Goal: Information Seeking & Learning: Learn about a topic

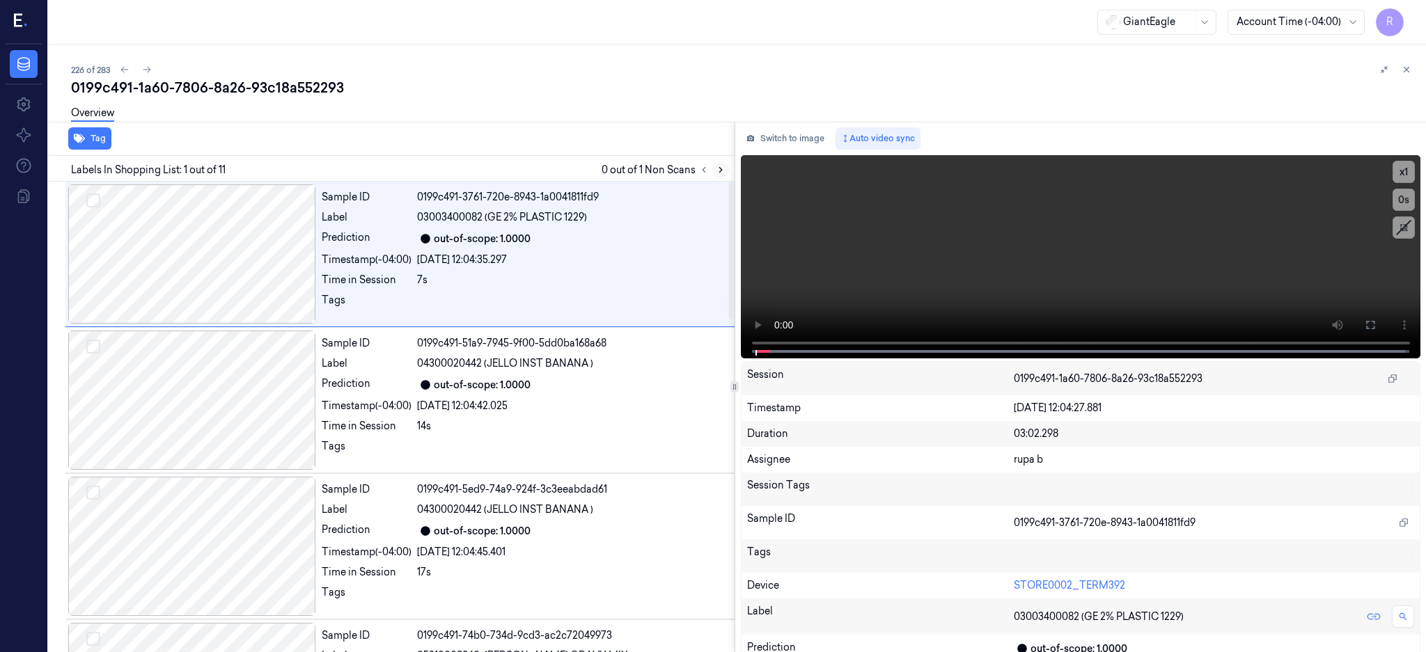
click at [726, 170] on icon at bounding box center [721, 170] width 10 height 10
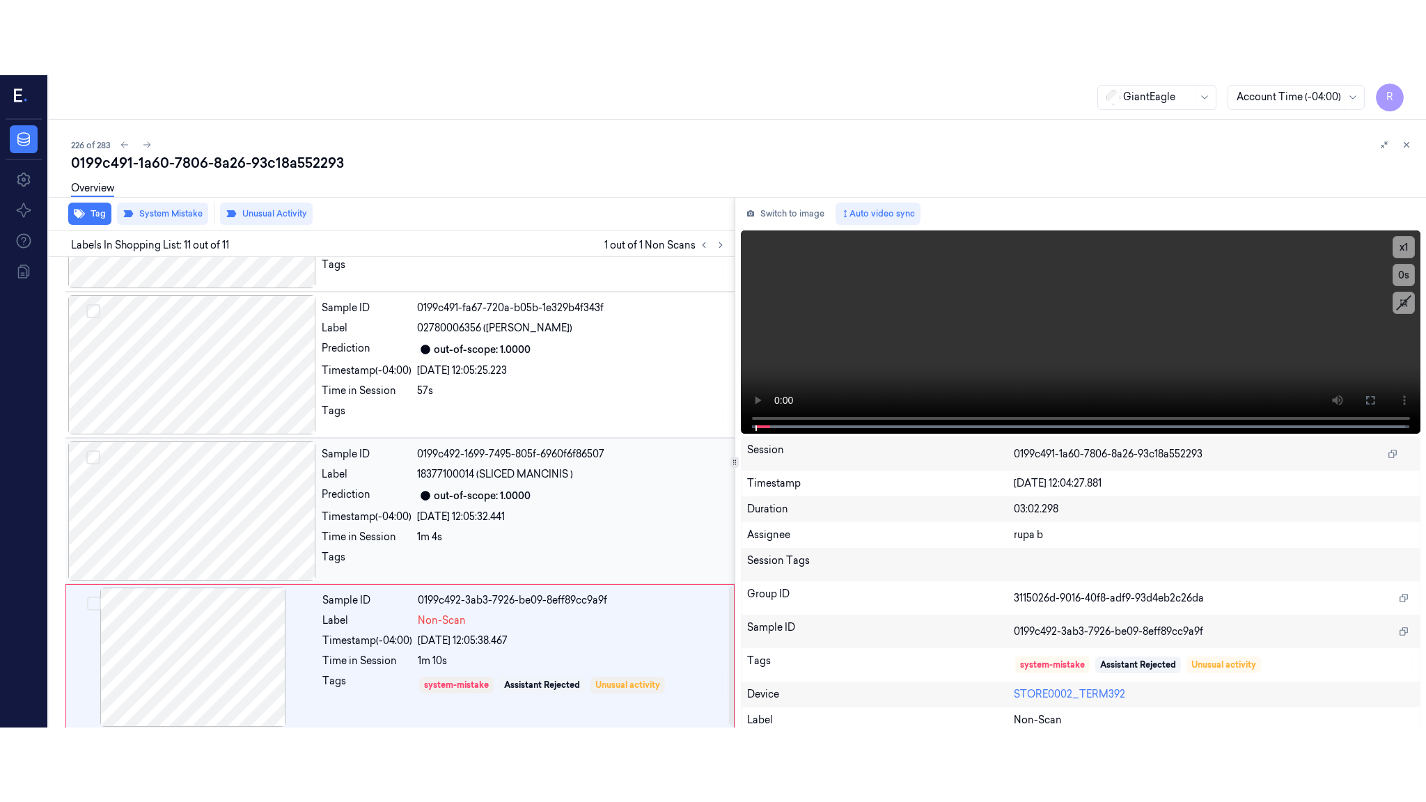
scroll to position [1142, 0]
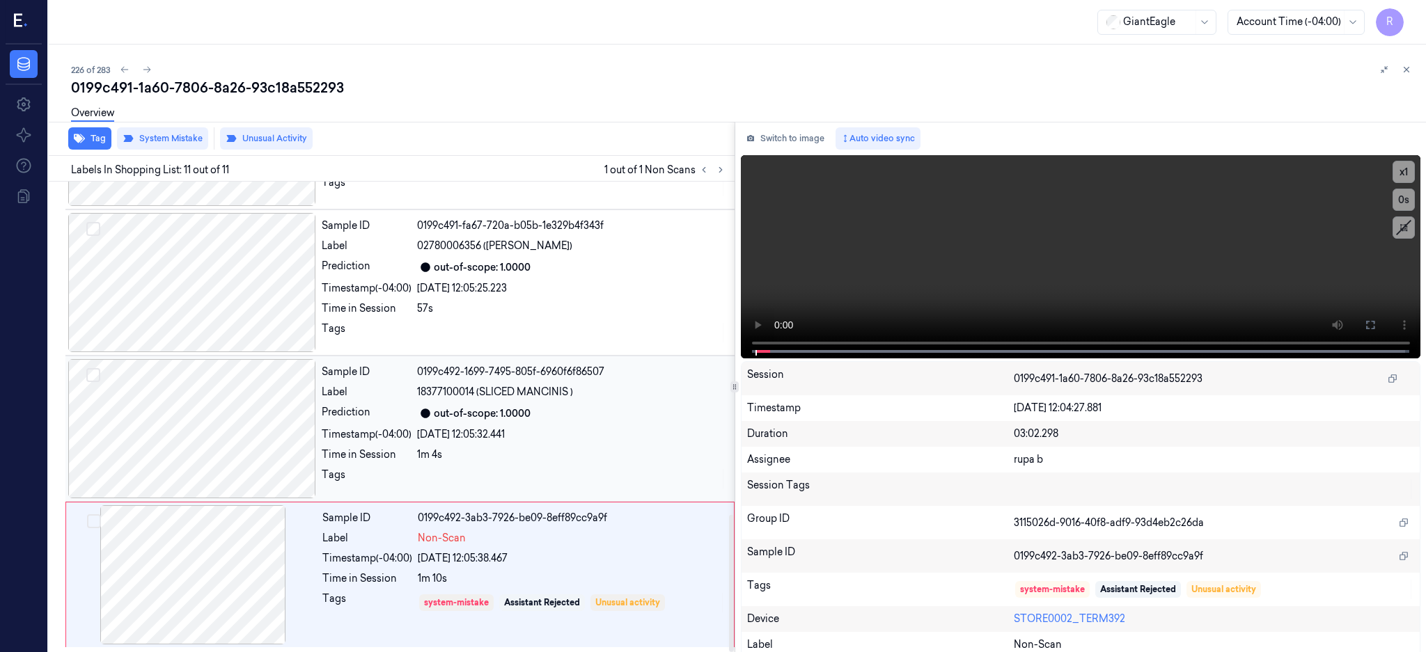
click at [225, 431] on div at bounding box center [192, 428] width 248 height 139
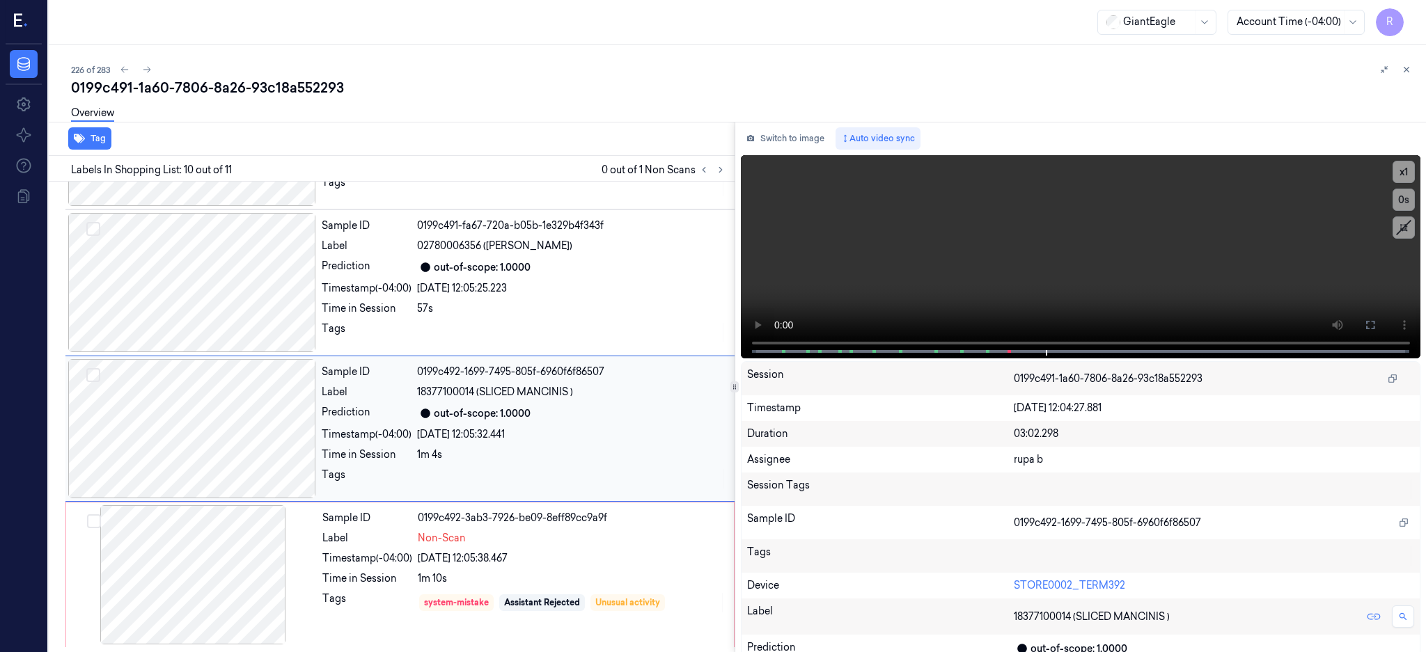
click at [219, 407] on div at bounding box center [192, 428] width 248 height 139
click at [1376, 326] on icon at bounding box center [1370, 325] width 11 height 11
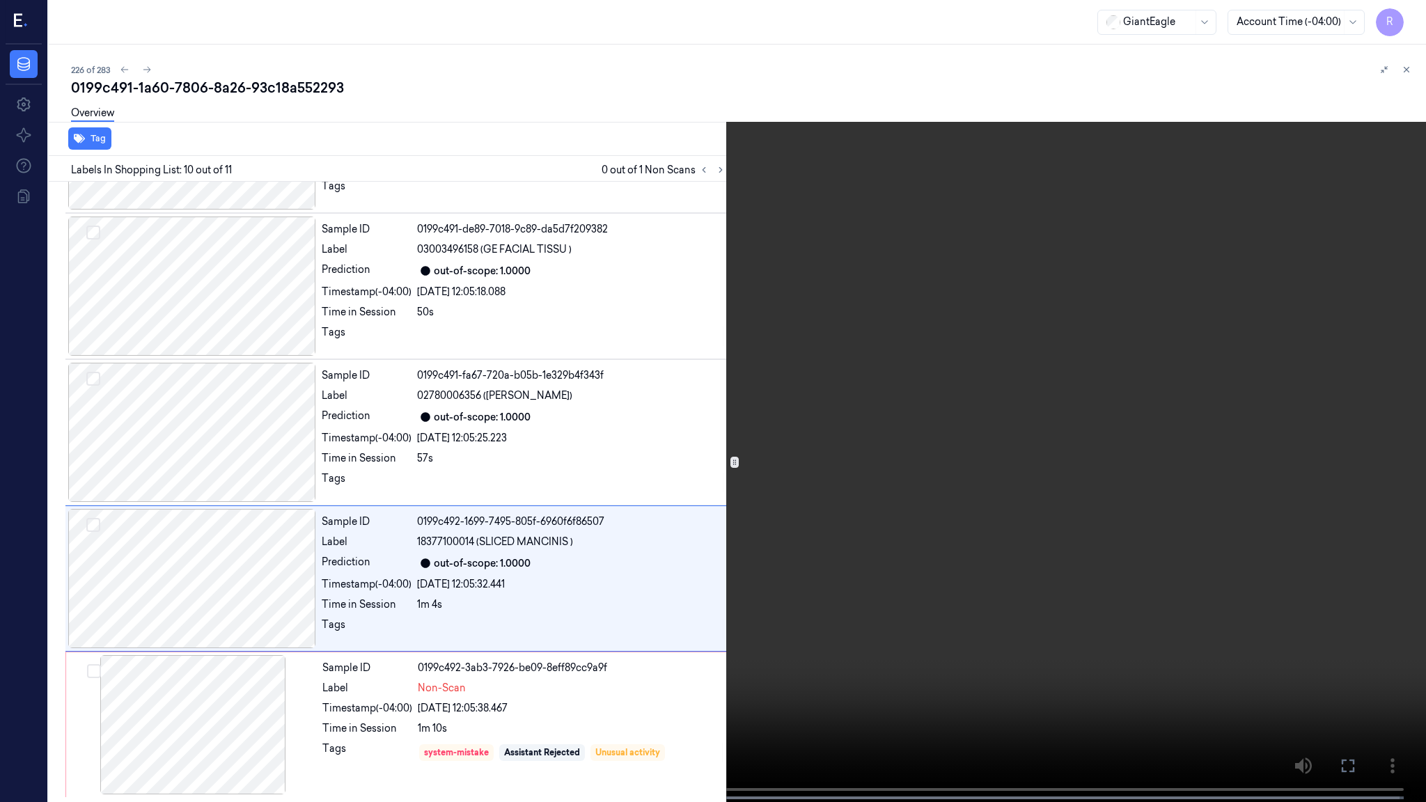
click at [942, 372] on video at bounding box center [713, 402] width 1426 height 805
click at [976, 370] on video at bounding box center [713, 402] width 1426 height 805
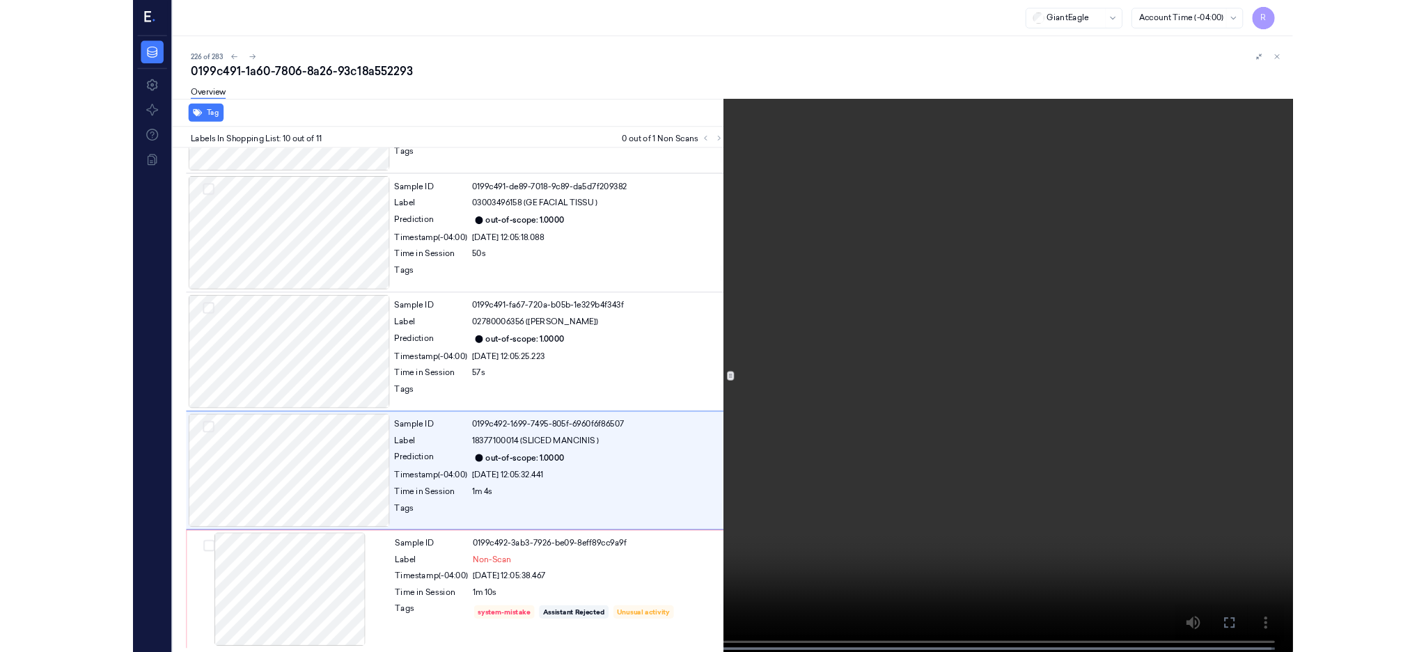
scroll to position [1142, 0]
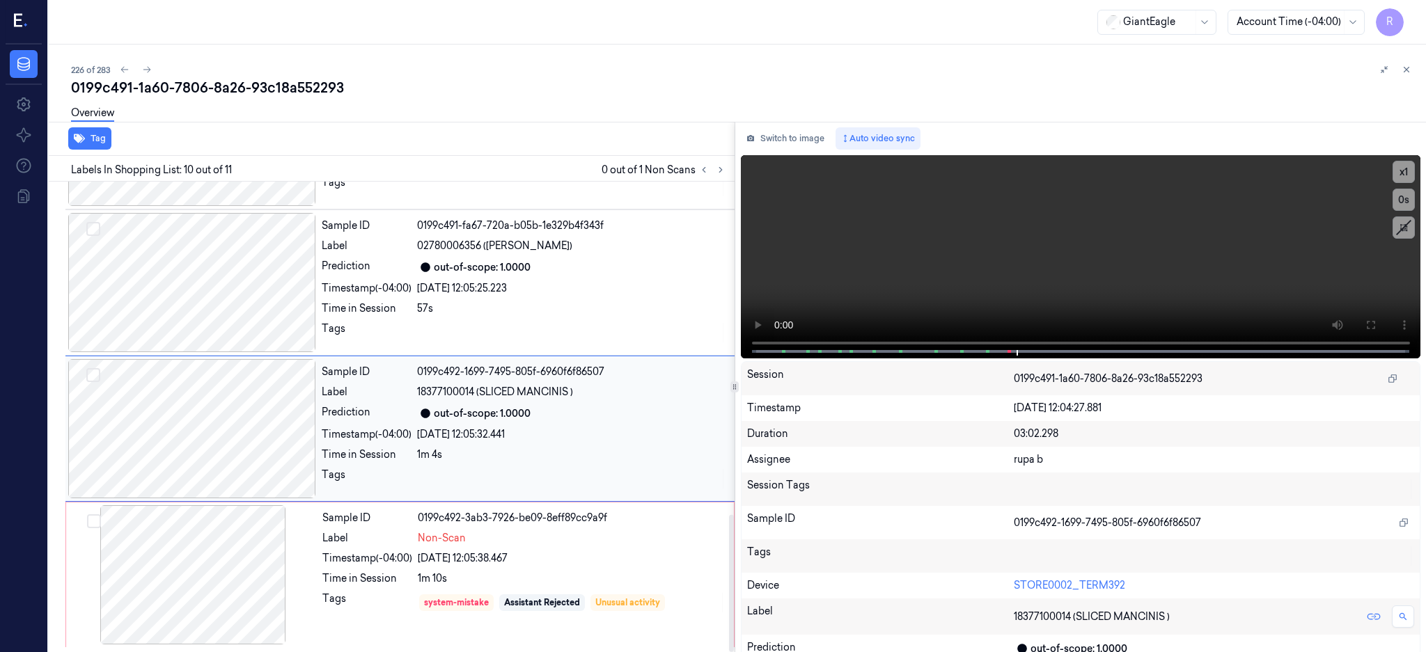
click at [205, 441] on div at bounding box center [192, 428] width 248 height 139
click at [196, 538] on div at bounding box center [193, 575] width 248 height 139
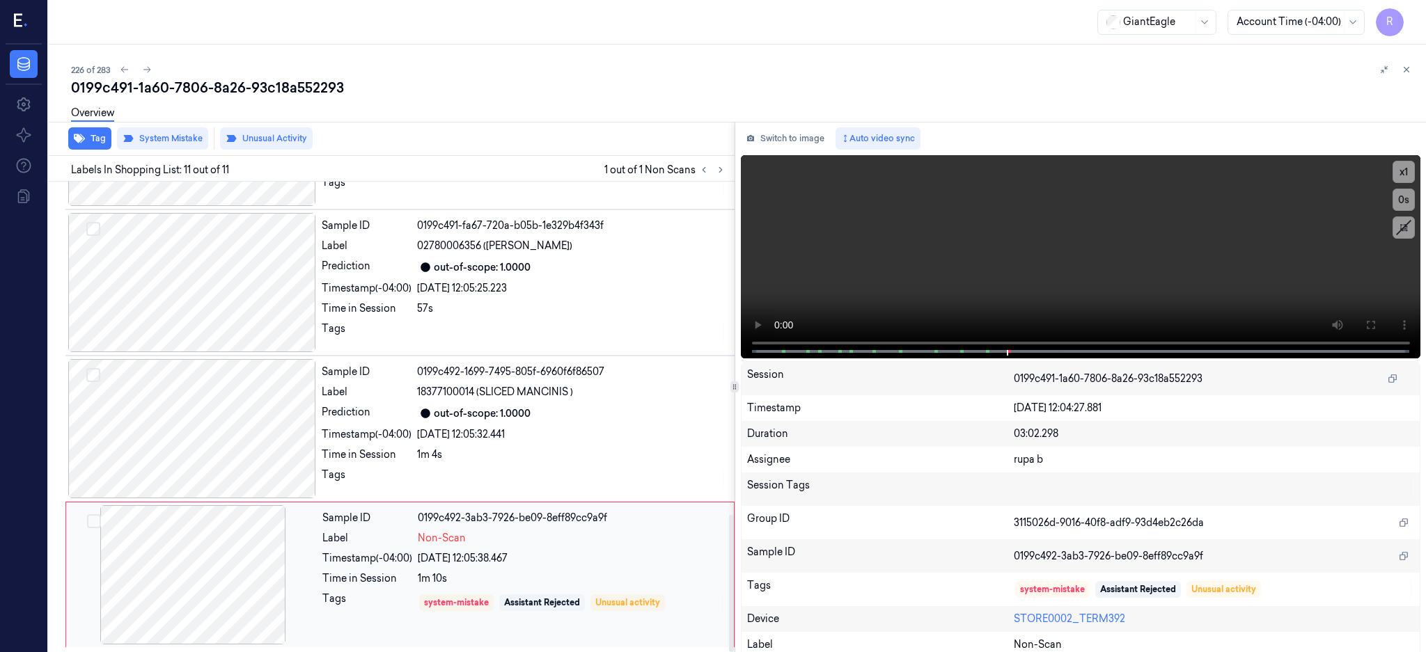
click at [237, 563] on div at bounding box center [193, 575] width 248 height 139
click at [199, 419] on div at bounding box center [192, 428] width 248 height 139
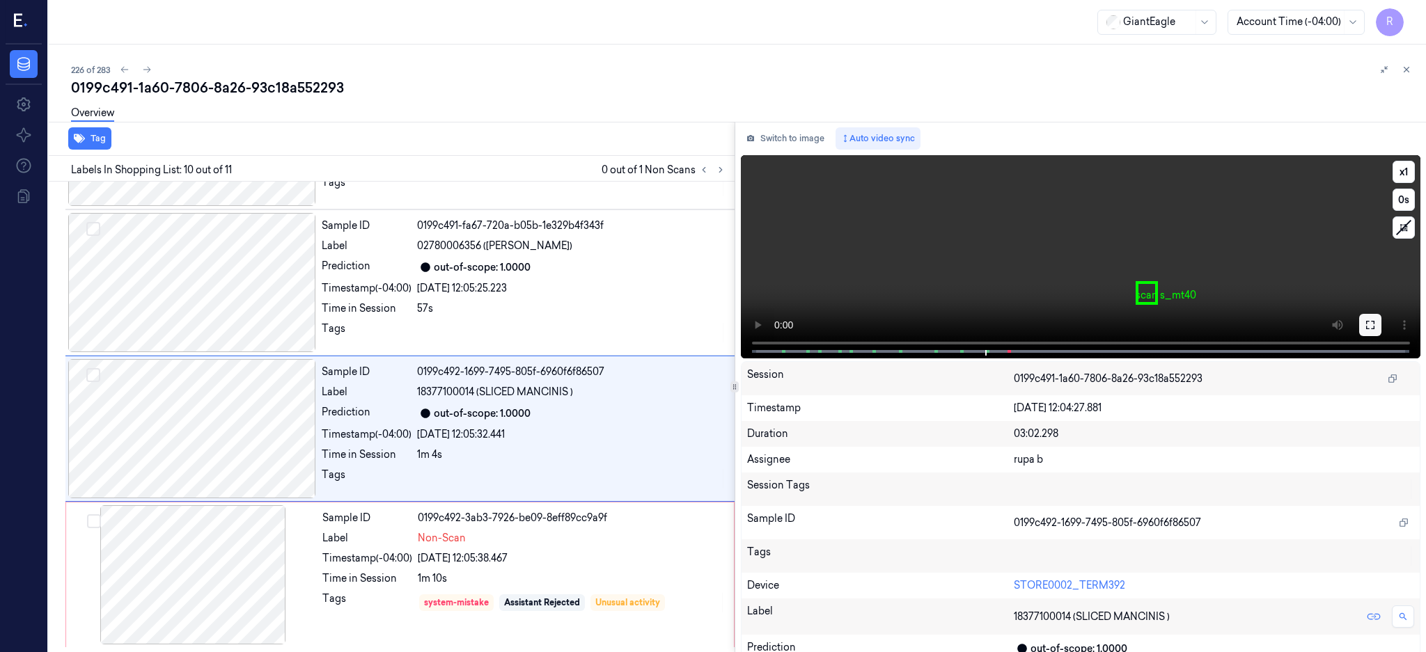
click at [1382, 317] on button at bounding box center [1370, 325] width 22 height 22
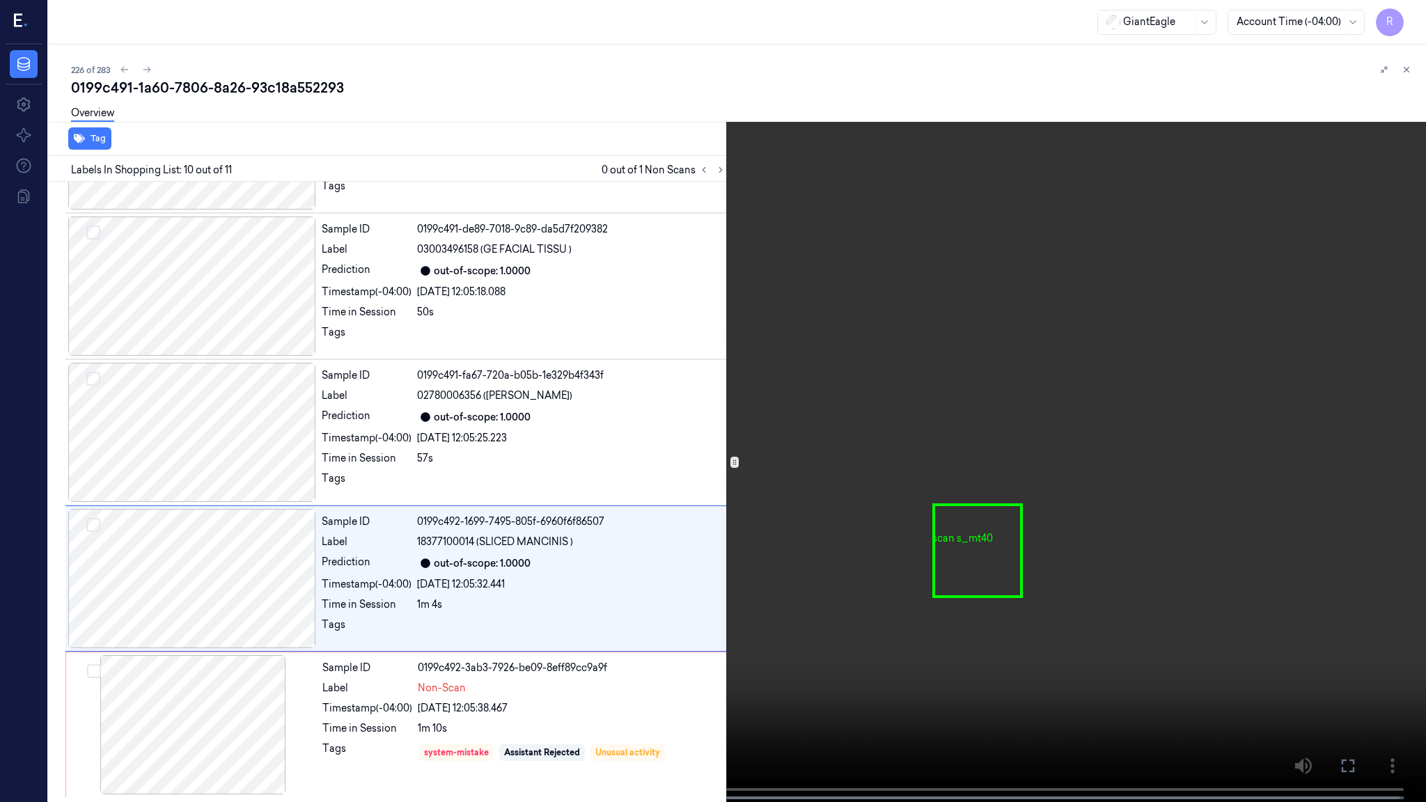
click at [944, 421] on video at bounding box center [713, 402] width 1426 height 805
click at [1099, 550] on video at bounding box center [713, 402] width 1426 height 805
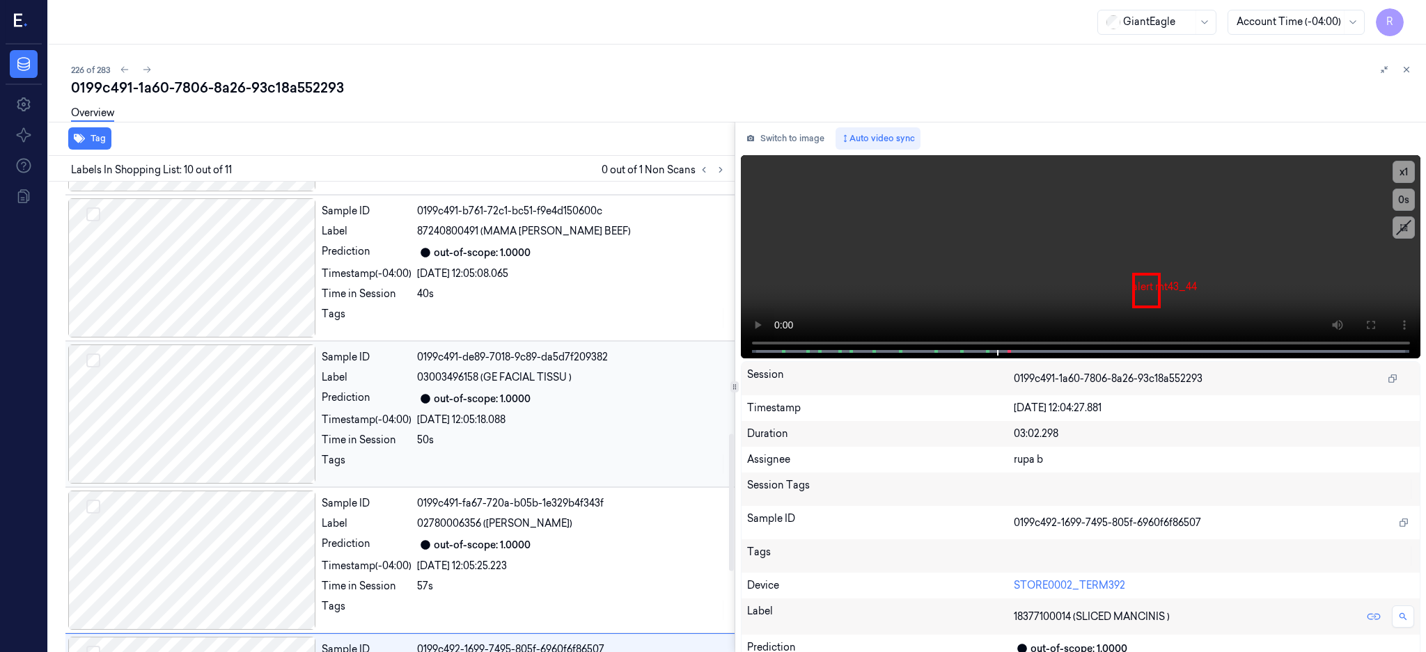
click at [251, 427] on div at bounding box center [192, 414] width 248 height 139
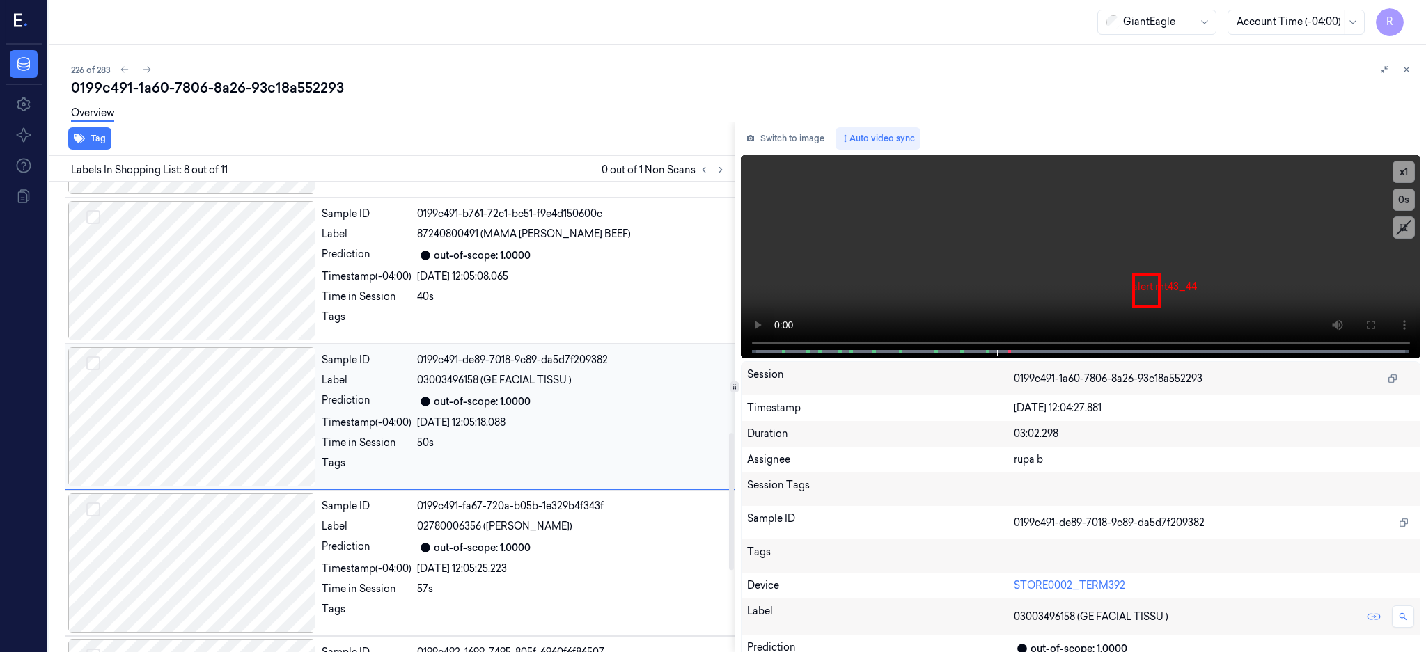
scroll to position [1141, 0]
